Goal: Check status: Check status

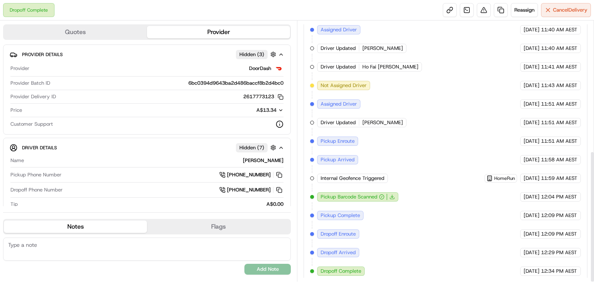
scroll to position [257, 0]
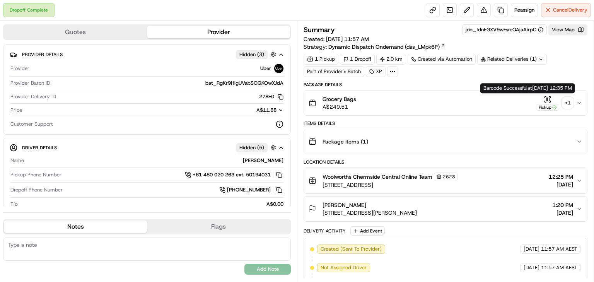
click at [566, 102] on div "+ 1" at bounding box center [567, 102] width 11 height 11
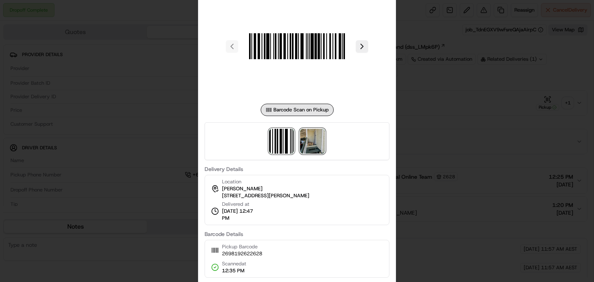
click at [312, 143] on img at bounding box center [312, 141] width 25 height 25
